Goal: Task Accomplishment & Management: Use online tool/utility

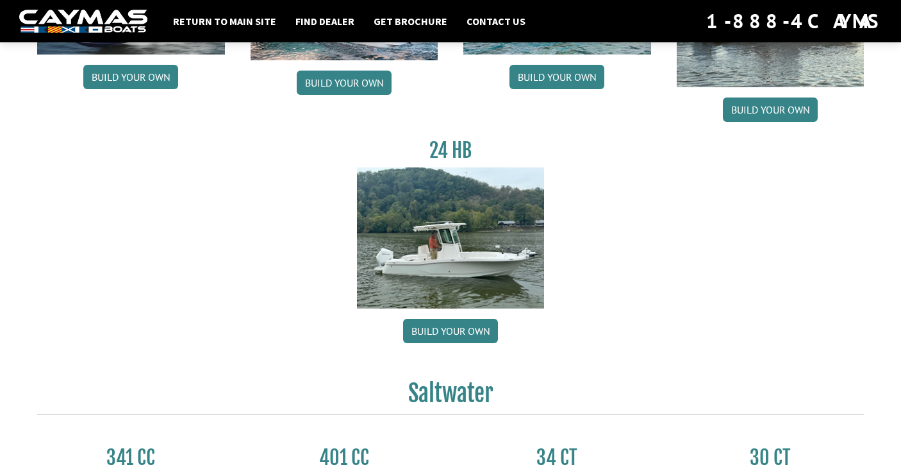
scroll to position [256, 0]
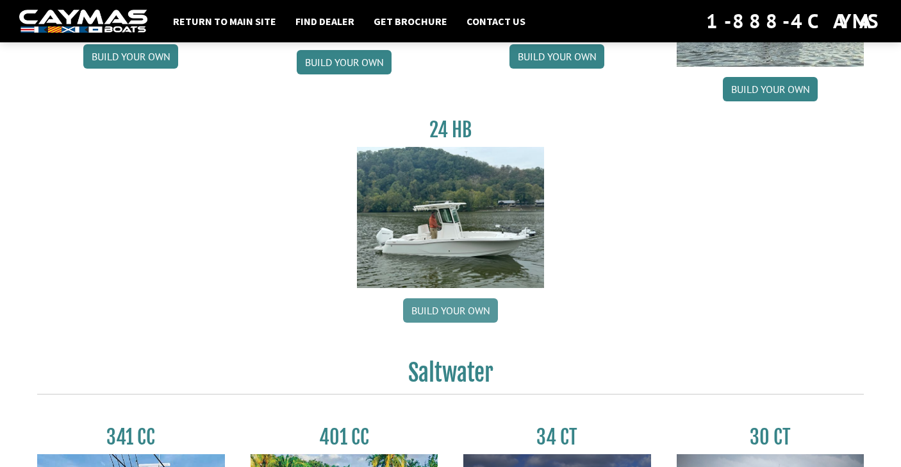
click at [468, 313] on link "Build your own" at bounding box center [450, 310] width 95 height 24
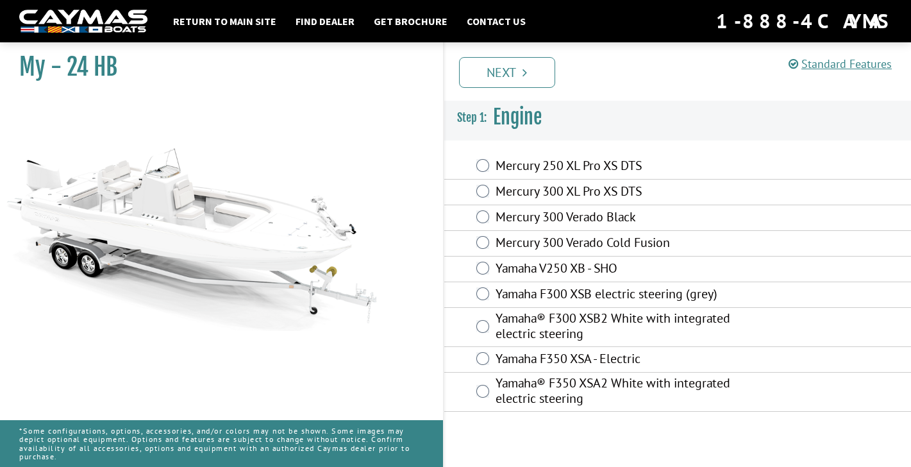
click at [565, 270] on label "Yamaha V250 XB - SHO" at bounding box center [619, 269] width 249 height 19
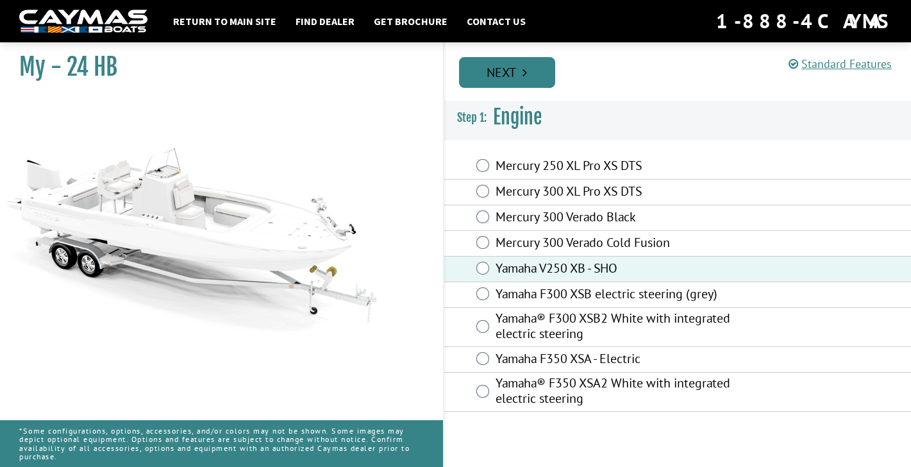
click at [549, 73] on link "Next" at bounding box center [507, 72] width 96 height 31
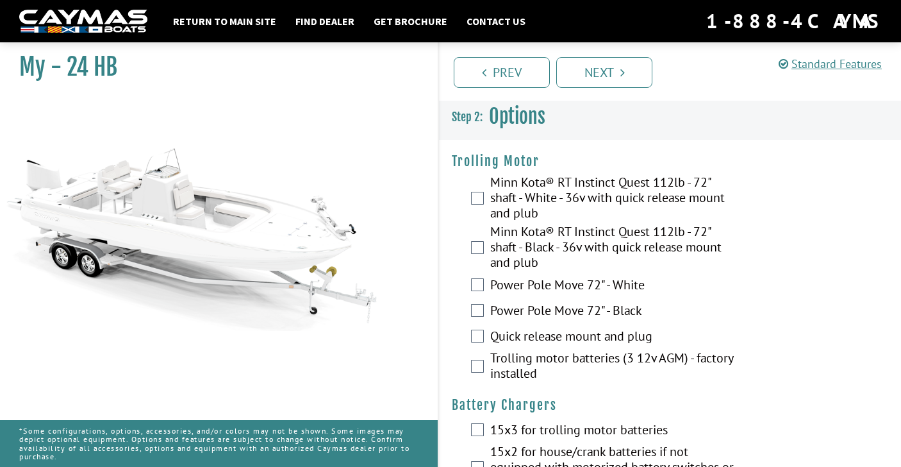
click at [613, 199] on label "Minn Kota® RT Instinct Quest 112lb - 72" shaft - White - 36v with quick release…" at bounding box center [613, 198] width 247 height 49
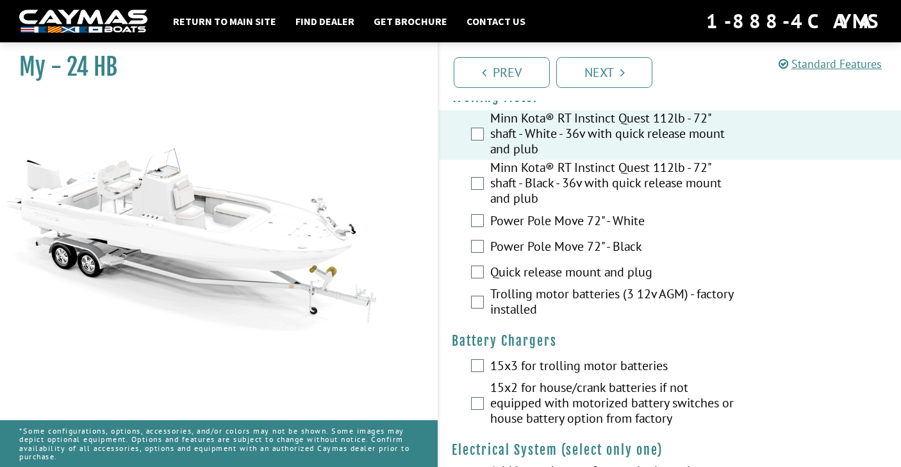
scroll to position [128, 0]
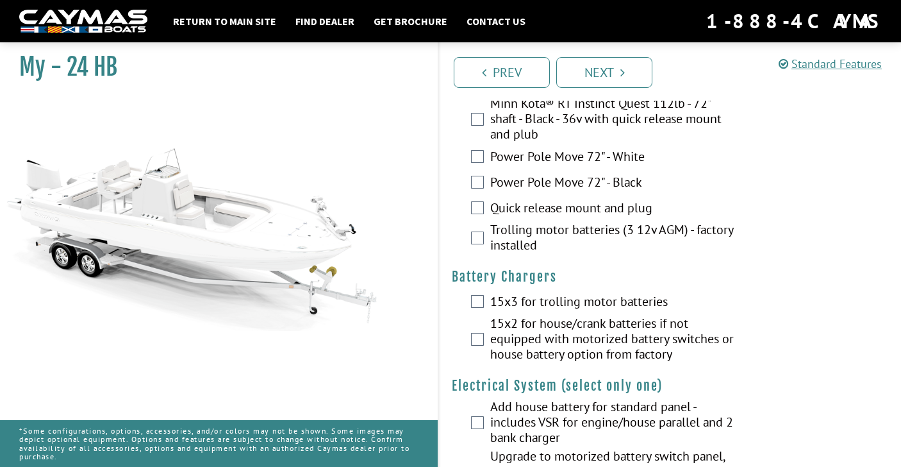
click at [622, 226] on label "Trolling motor batteries (3 12v AGM) - factory installed" at bounding box center [613, 239] width 247 height 34
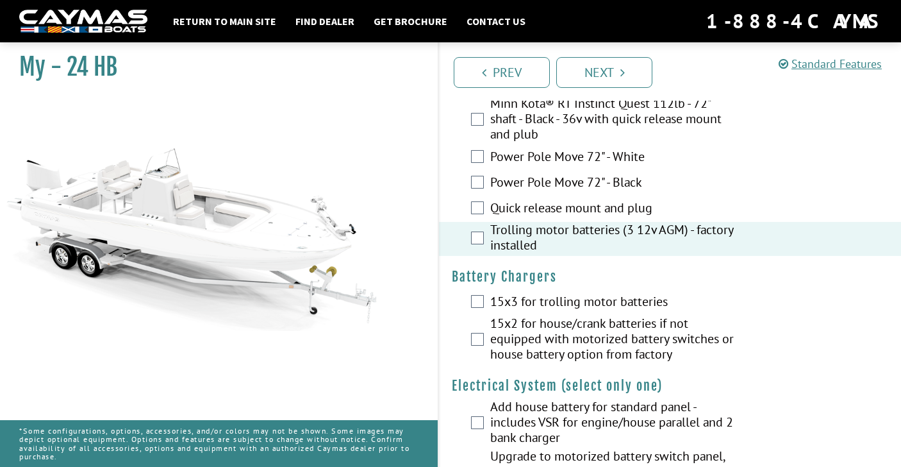
click at [631, 302] on label "15x3 for trolling motor batteries" at bounding box center [613, 303] width 247 height 19
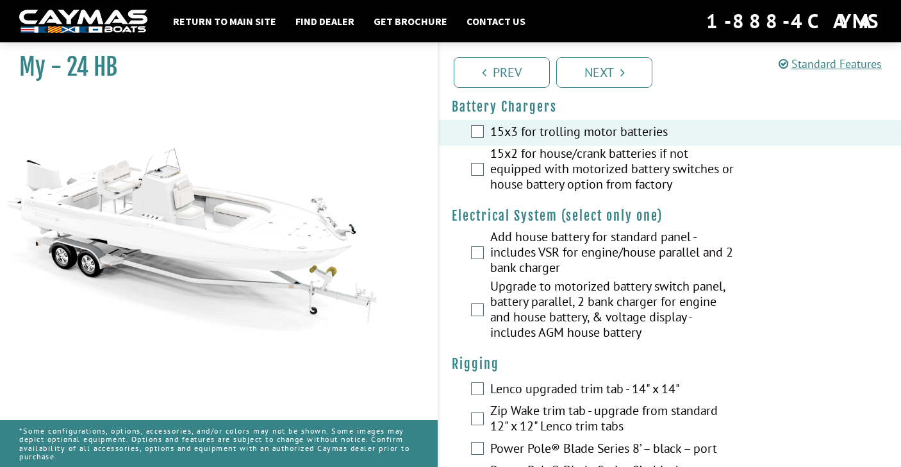
scroll to position [320, 0]
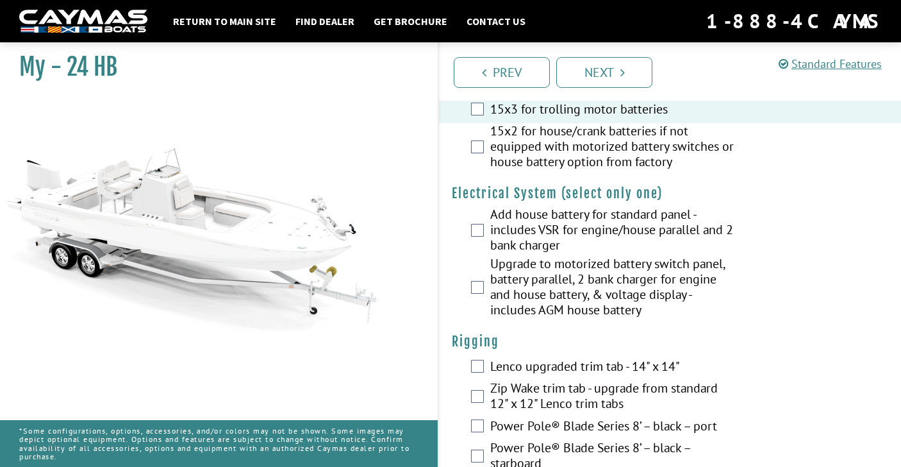
click at [614, 276] on label "Upgrade to motorized battery switch panel, battery parallel, 2 bank charger for…" at bounding box center [613, 288] width 247 height 65
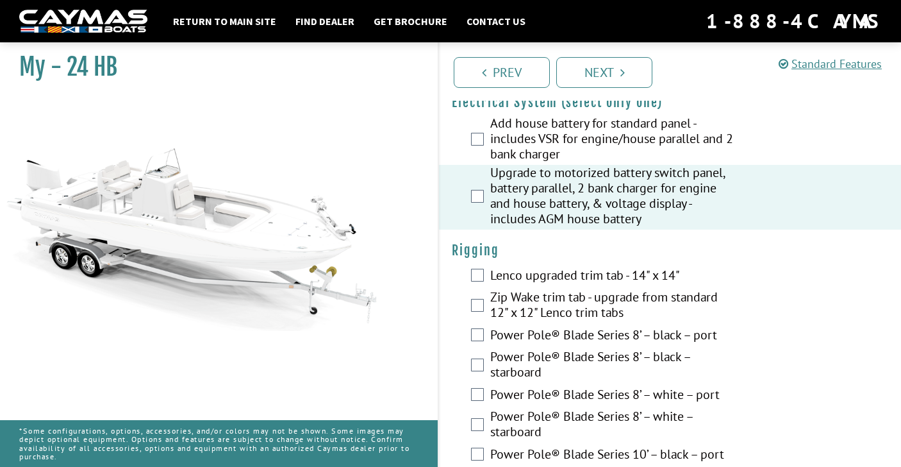
scroll to position [449, 0]
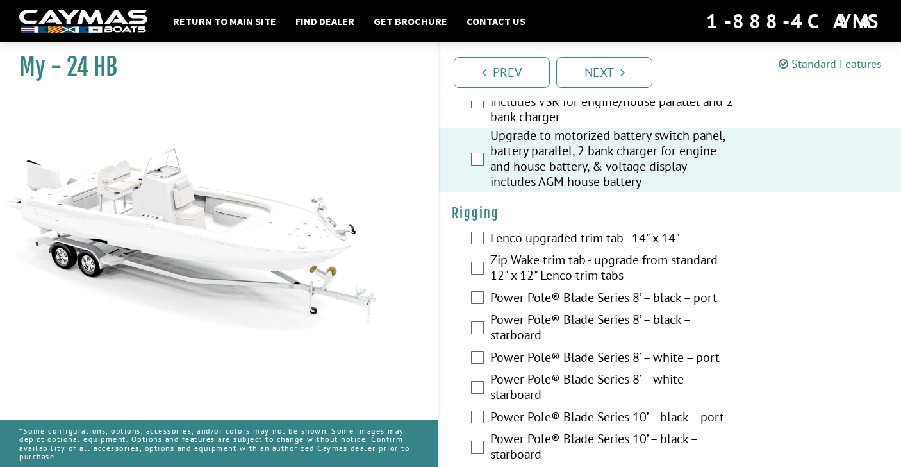
click at [625, 242] on label "Lenco upgraded trim tab - 14" x 14"" at bounding box center [613, 239] width 247 height 19
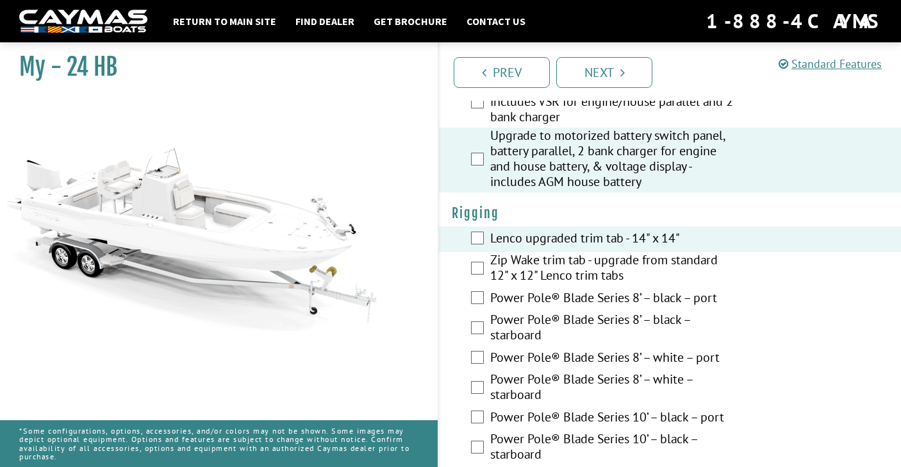
scroll to position [513, 0]
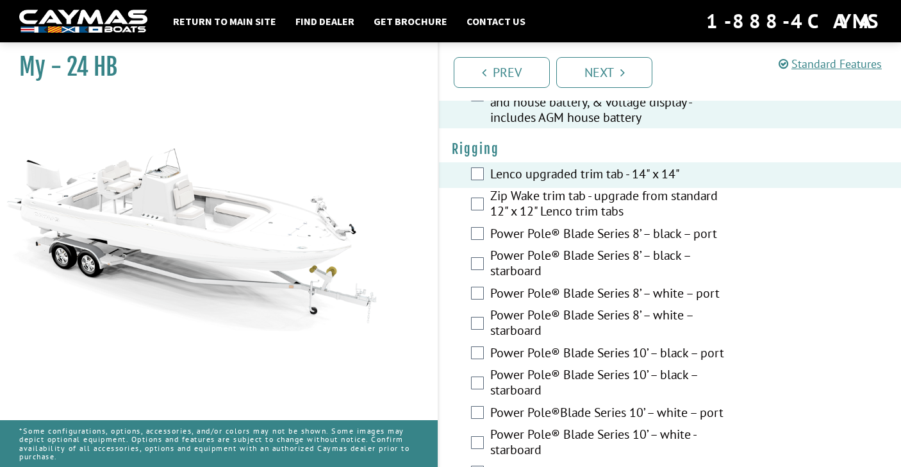
click at [595, 178] on label "Lenco upgraded trim tab - 14" x 14"" at bounding box center [613, 175] width 247 height 19
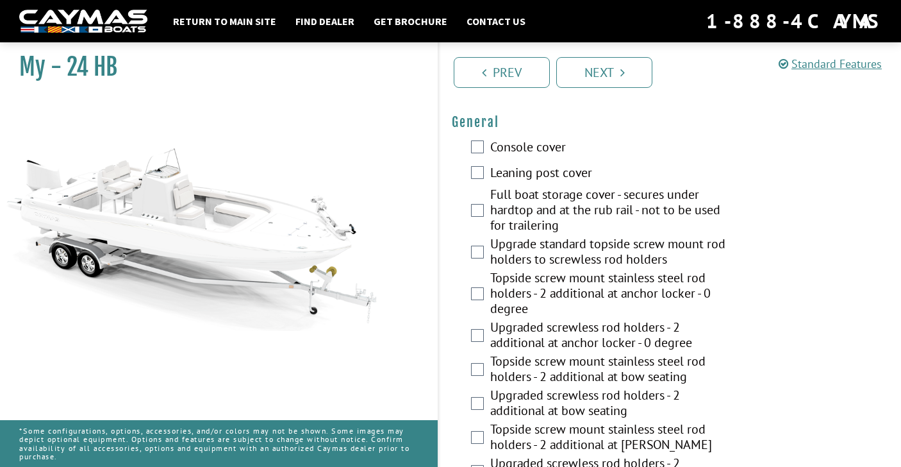
scroll to position [961, 0]
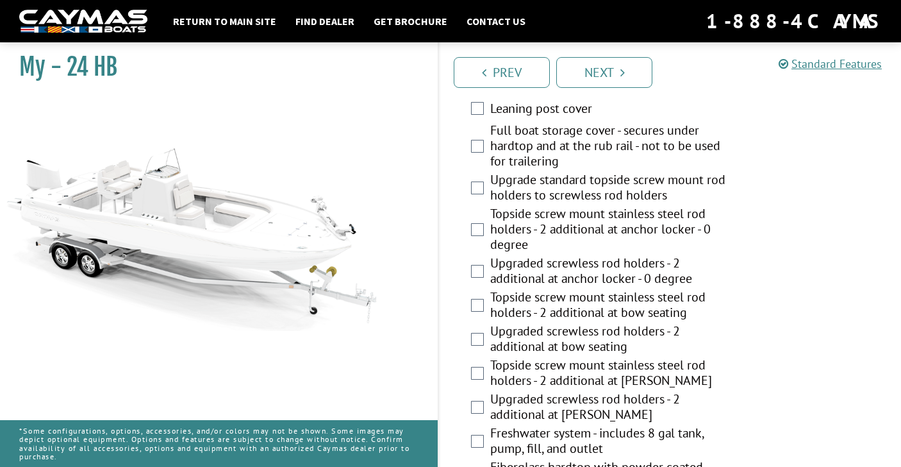
click at [608, 138] on label "Full boat storage cover - secures under hardtop and at the rub rail - not to be…" at bounding box center [613, 146] width 247 height 49
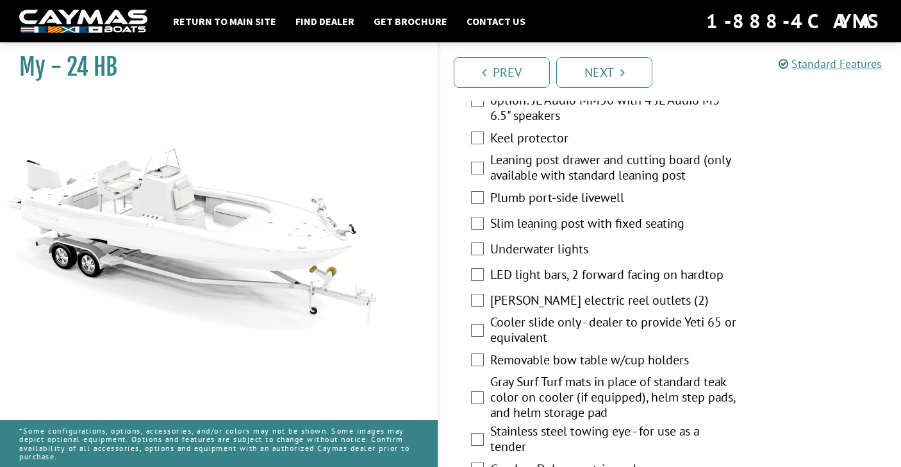
scroll to position [1730, 0]
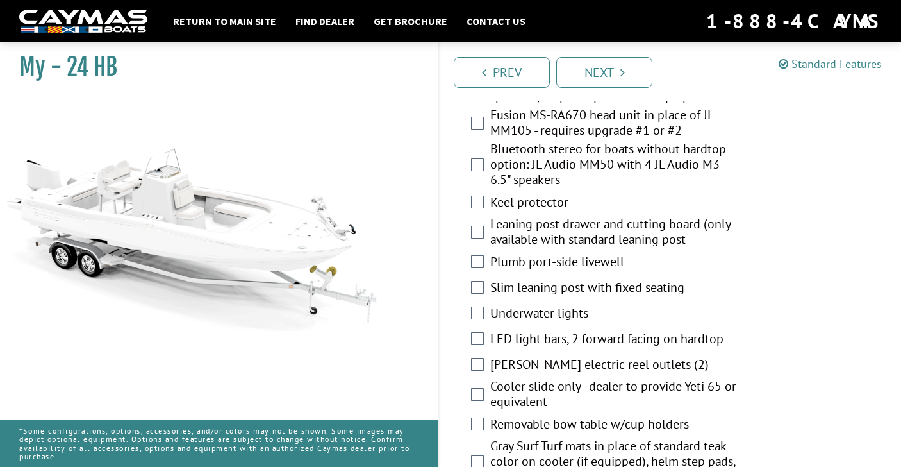
click at [603, 190] on label "Bluetooth stereo for boats without hardtop option: JL Audio MM50 with 4 JL Audi…" at bounding box center [613, 165] width 247 height 49
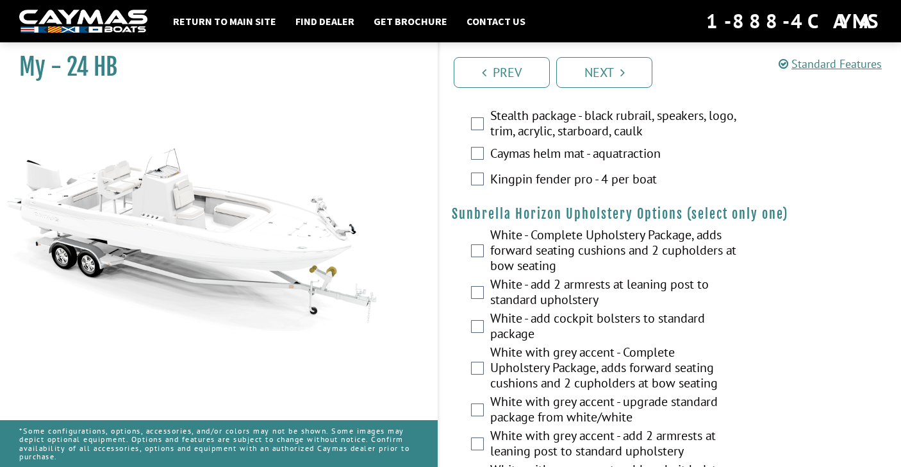
scroll to position [2243, 0]
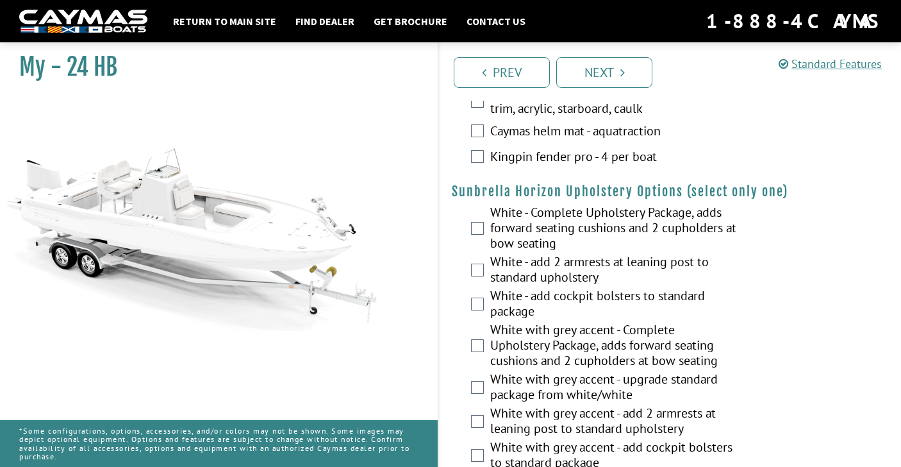
click at [599, 142] on label "Caymas helm mat - aquatraction" at bounding box center [613, 132] width 247 height 19
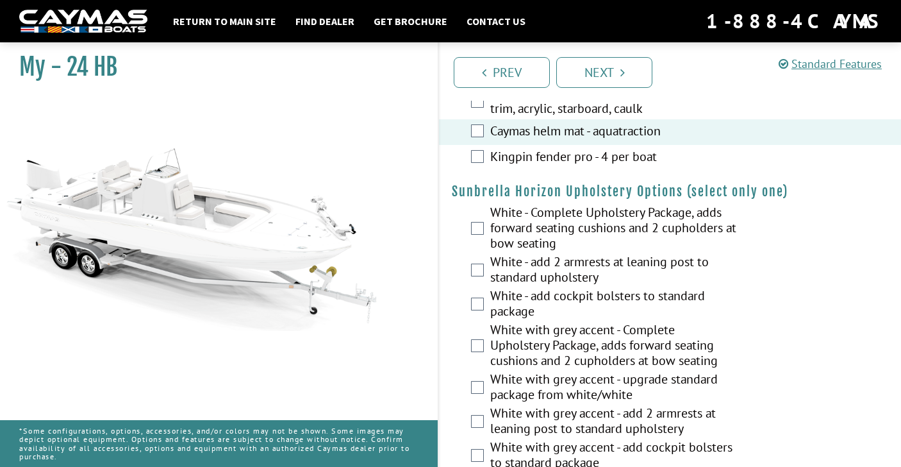
click at [611, 241] on label "White - Complete Upholstery Package, adds forward seating cushions and 2 cuphol…" at bounding box center [613, 228] width 247 height 49
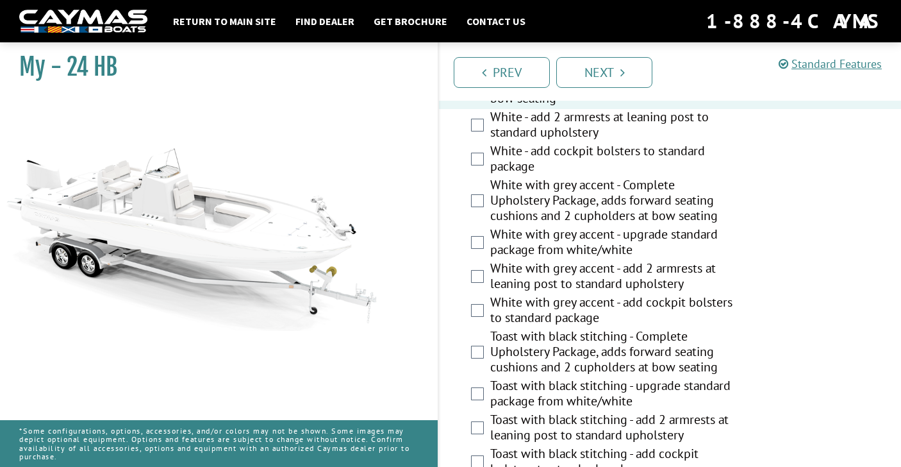
scroll to position [2307, 0]
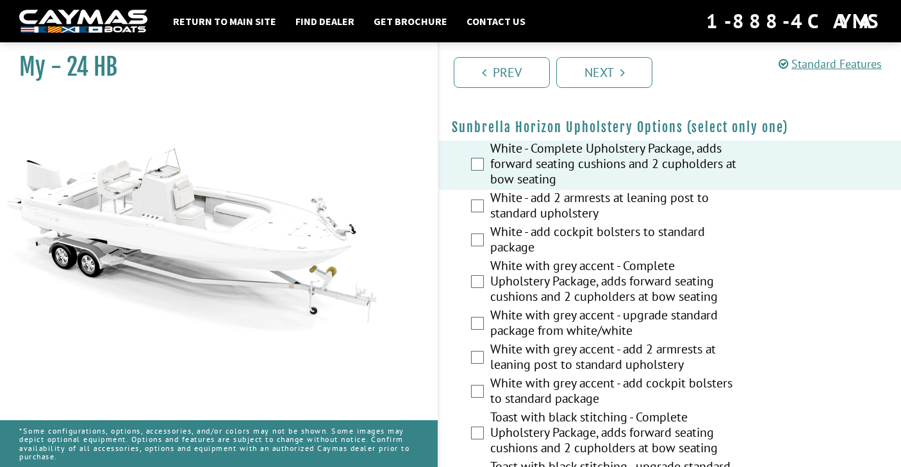
click at [622, 190] on label "White - Complete Upholstery Package, adds forward seating cushions and 2 cuphol…" at bounding box center [613, 164] width 247 height 49
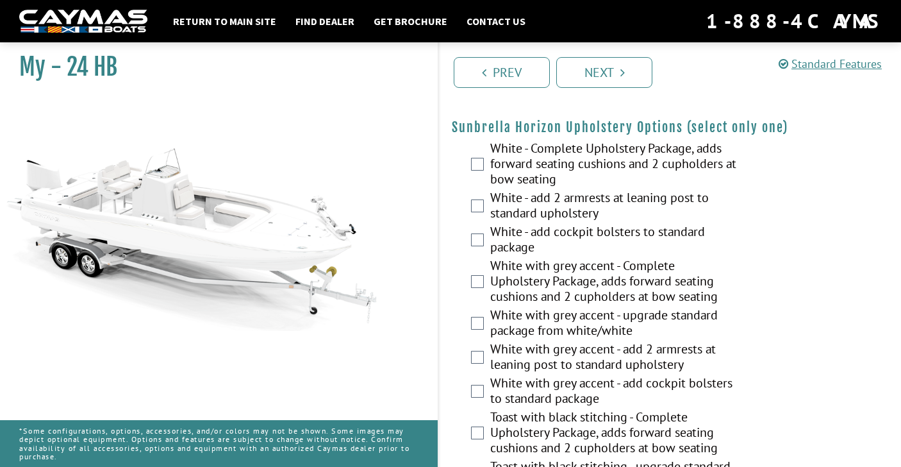
click at [635, 307] on label "White with grey accent - Complete Upholstery Package, adds forward seating cush…" at bounding box center [613, 282] width 247 height 49
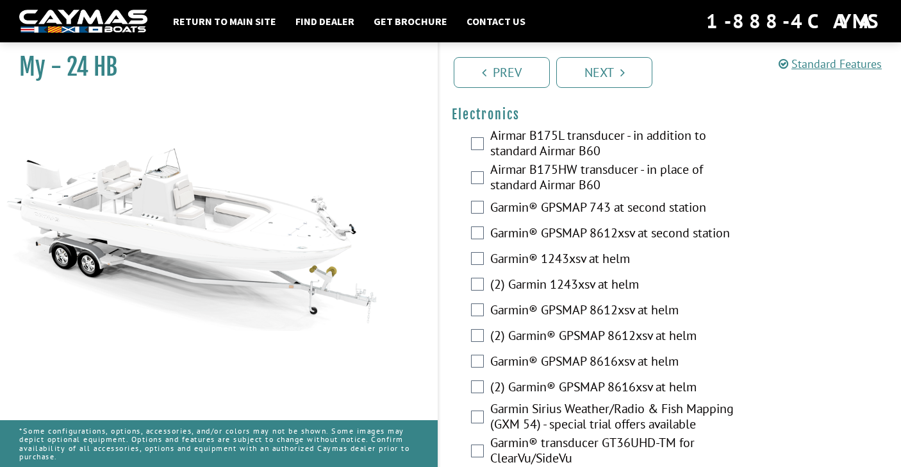
scroll to position [2948, 0]
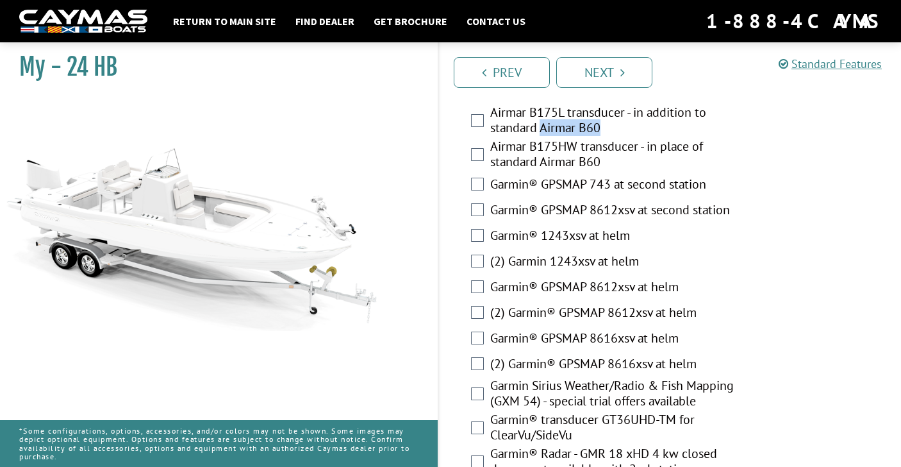
drag, startPoint x: 611, startPoint y: 159, endPoint x: 543, endPoint y: 155, distance: 68.0
click at [543, 138] on label "Airmar B175L transducer - in addition to standard Airmar B60" at bounding box center [613, 121] width 247 height 34
copy label "Airmar B60"
